Goal: Book appointment/travel/reservation

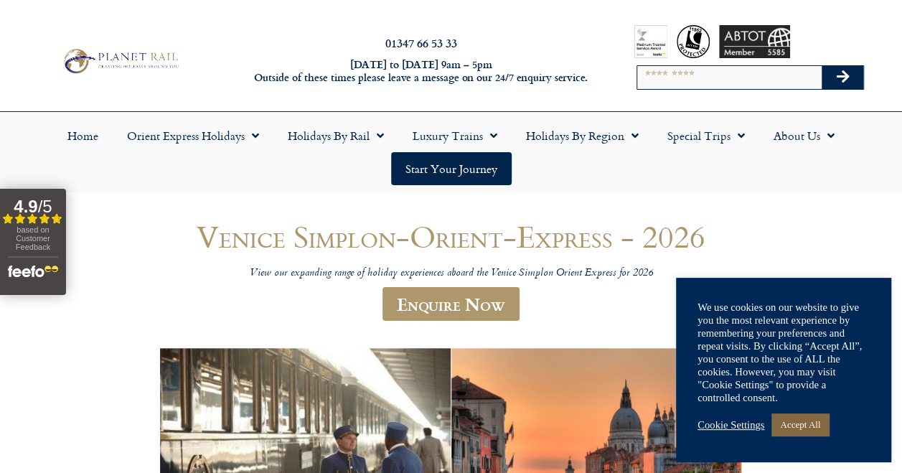
click at [799, 423] on link "Accept All" at bounding box center [799, 424] width 57 height 22
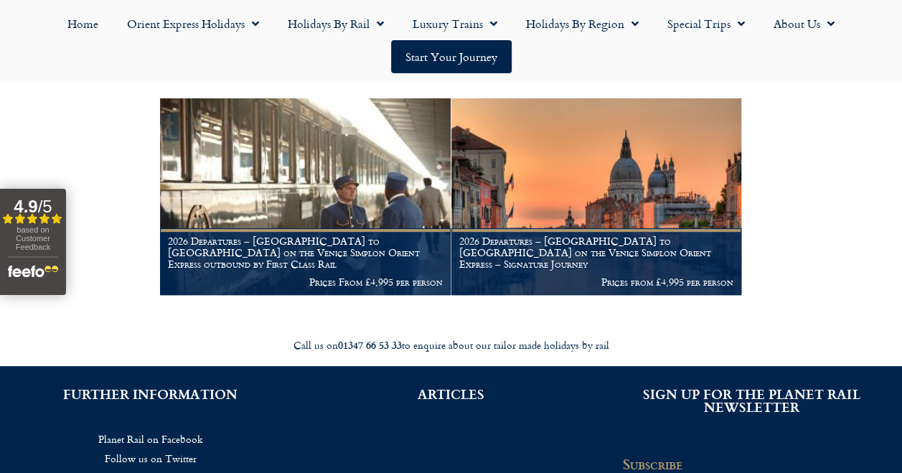
scroll to position [252, 0]
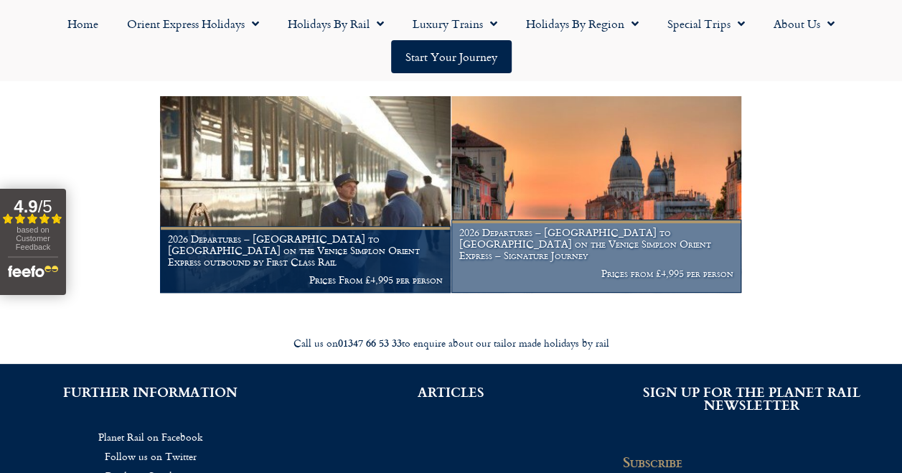
click at [640, 247] on h1 "2026 Departures – [GEOGRAPHIC_DATA] to [GEOGRAPHIC_DATA] on the Venice Simplon …" at bounding box center [596, 244] width 275 height 34
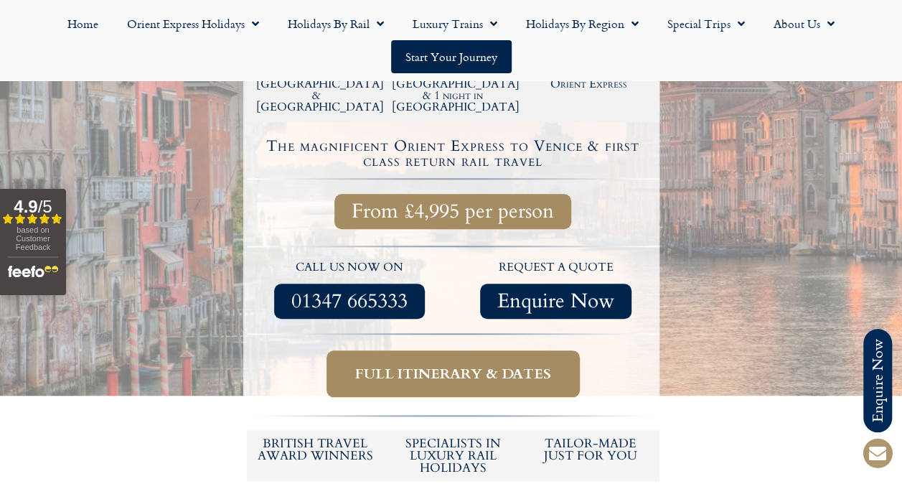
scroll to position [505, 0]
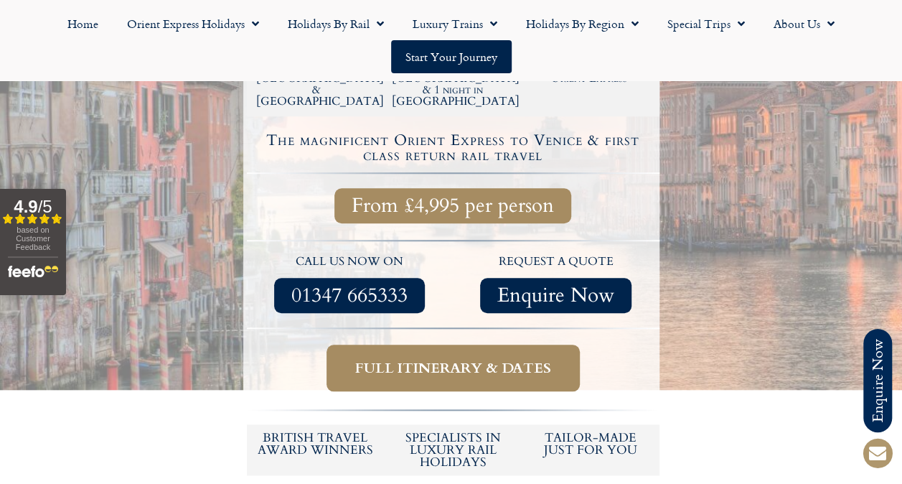
click at [445, 359] on span "Full itinerary & dates" at bounding box center [453, 368] width 196 height 18
click at [457, 359] on span "Full itinerary & dates" at bounding box center [453, 368] width 196 height 18
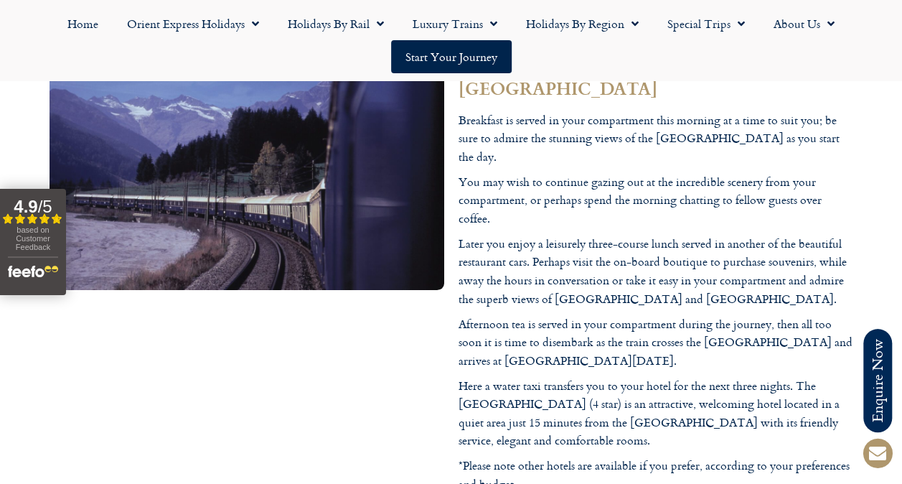
scroll to position [2761, 0]
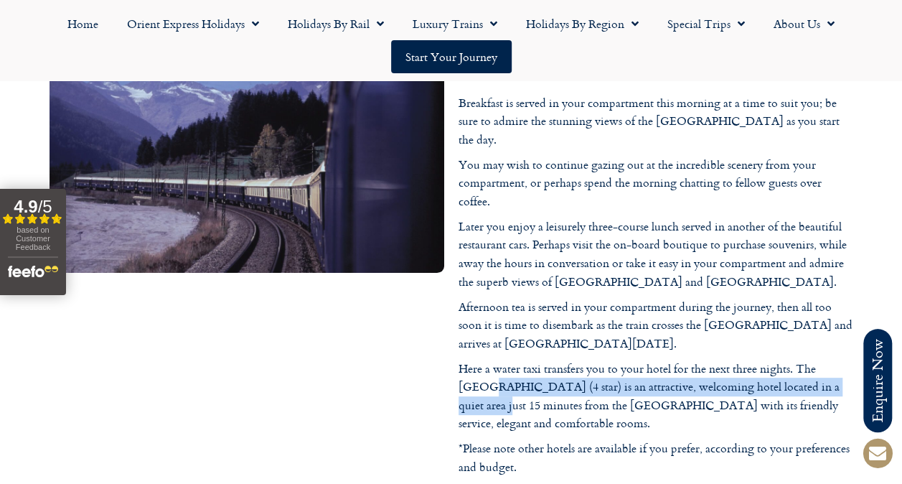
click at [894, 259] on section "Day 2 – The Venice Simplon Orient Express signature journey through the Swiss A…" at bounding box center [451, 247] width 902 height 486
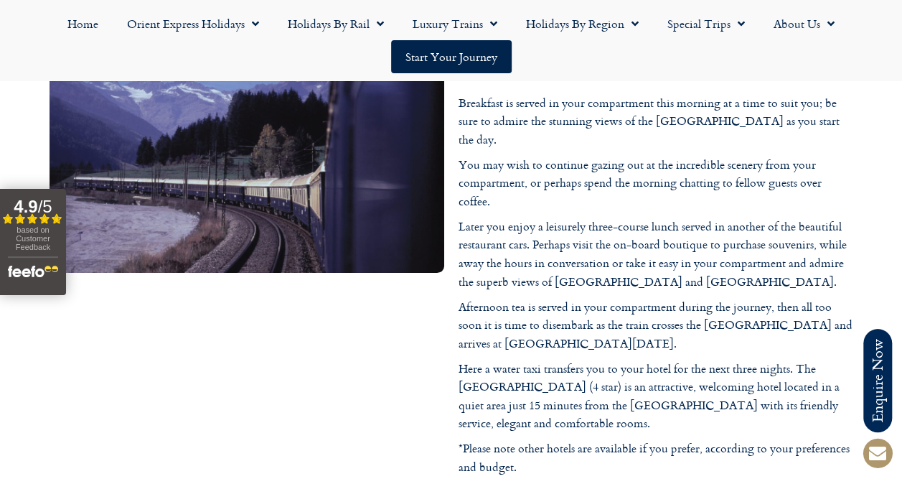
drag, startPoint x: 894, startPoint y: 259, endPoint x: 819, endPoint y: 301, distance: 85.4
click at [819, 359] on p "Here a water taxi transfers you to your hotel for the next three nights. The Ho…" at bounding box center [655, 395] width 395 height 73
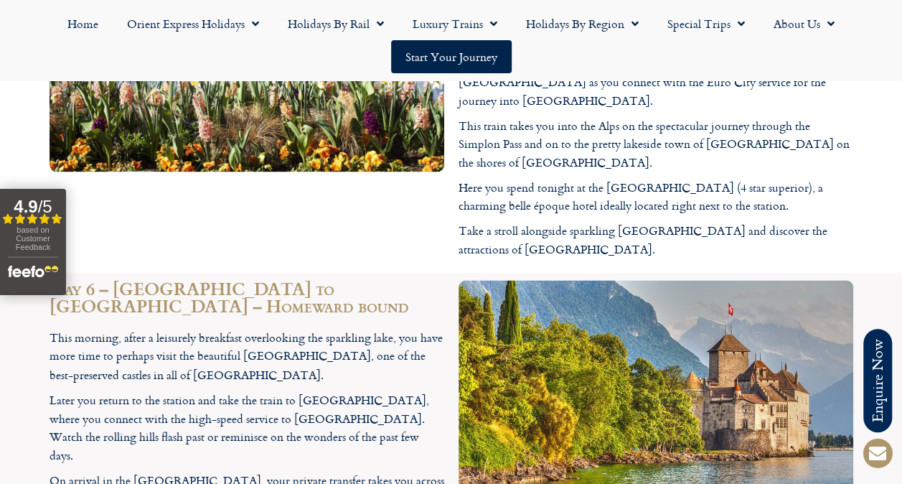
scroll to position [3699, 0]
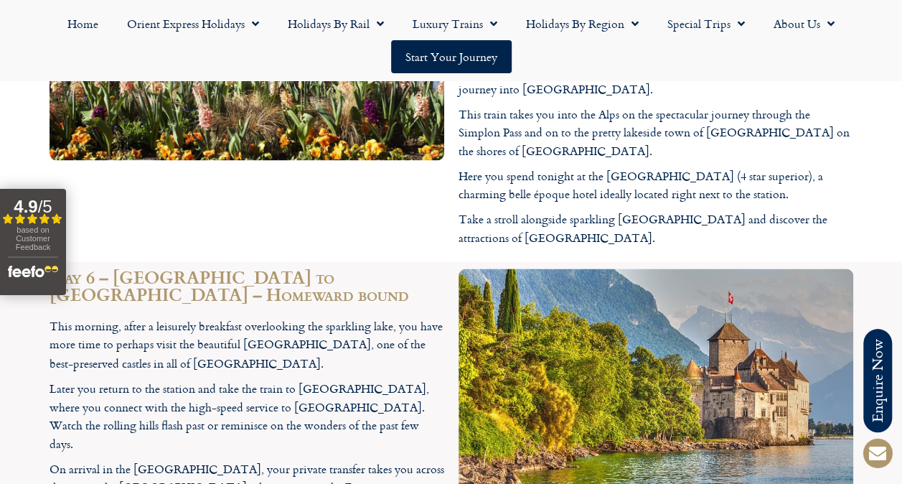
click at [900, 342] on section "Day 6 – Montreux to London – Homeward bound This morning, after a leisurely bre…" at bounding box center [451, 482] width 902 height 443
drag, startPoint x: 900, startPoint y: 342, endPoint x: 891, endPoint y: 348, distance: 10.3
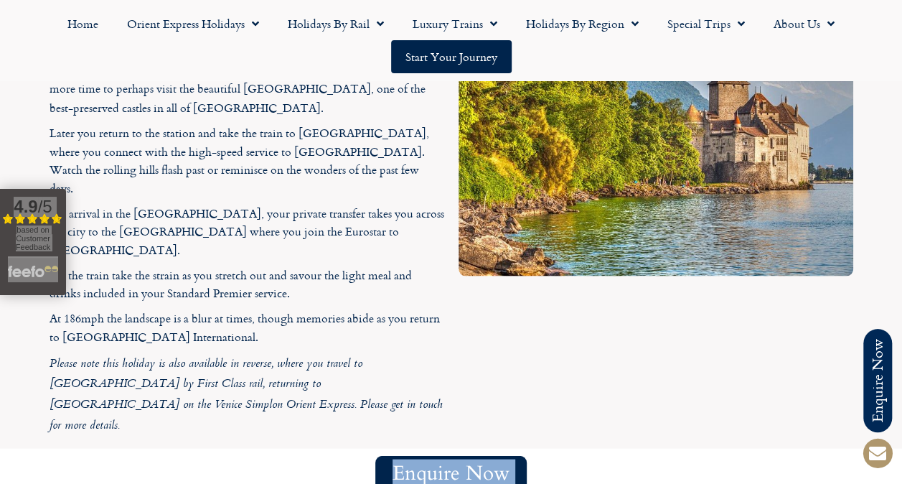
scroll to position [3966, 0]
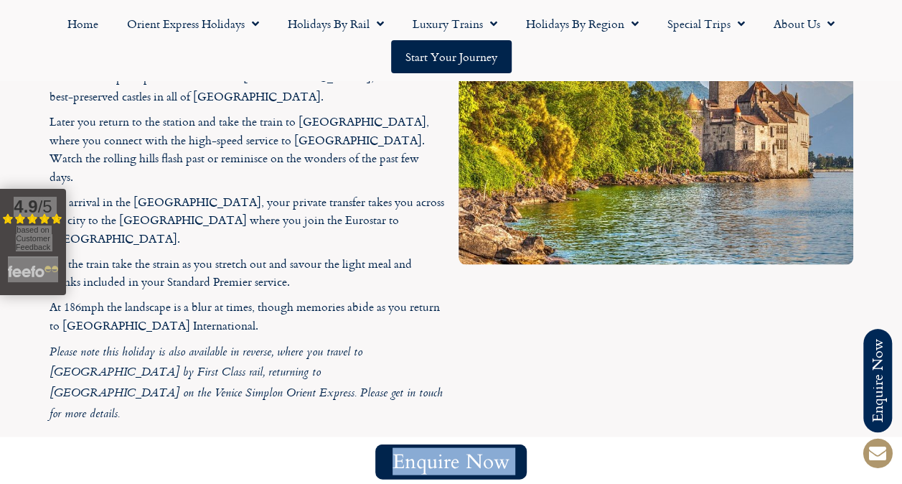
click at [825, 436] on div "Enquire Now Further information" at bounding box center [451, 479] width 818 height 87
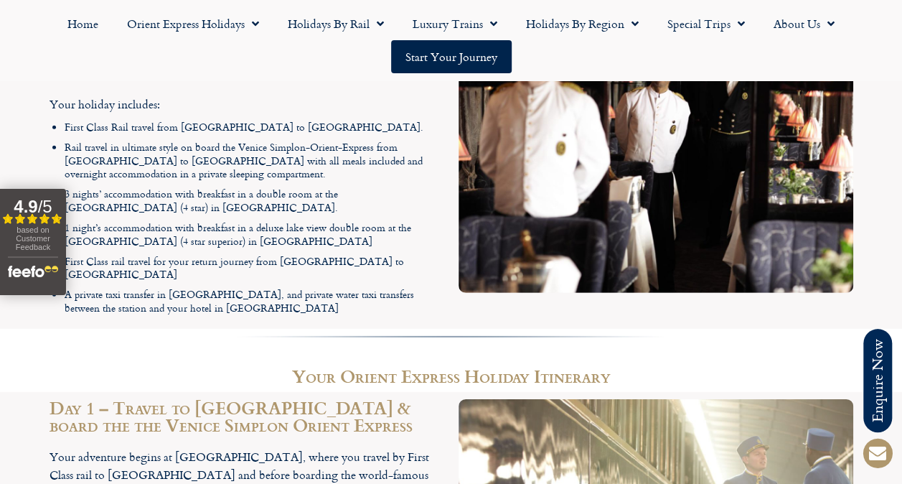
scroll to position [0, 0]
